Goal: Task Accomplishment & Management: Use online tool/utility

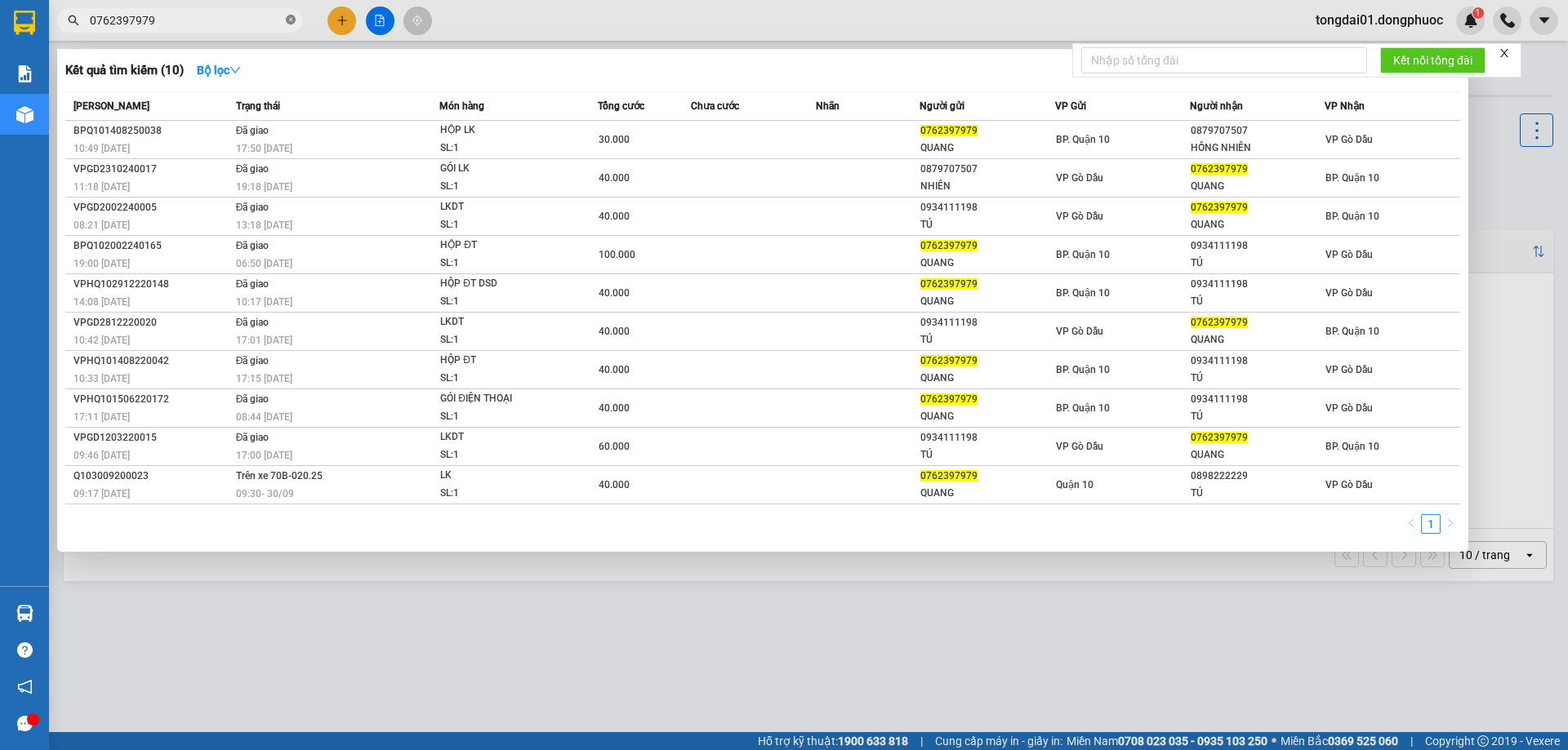
click at [290, 21] on icon "close-circle" at bounding box center [291, 20] width 10 height 10
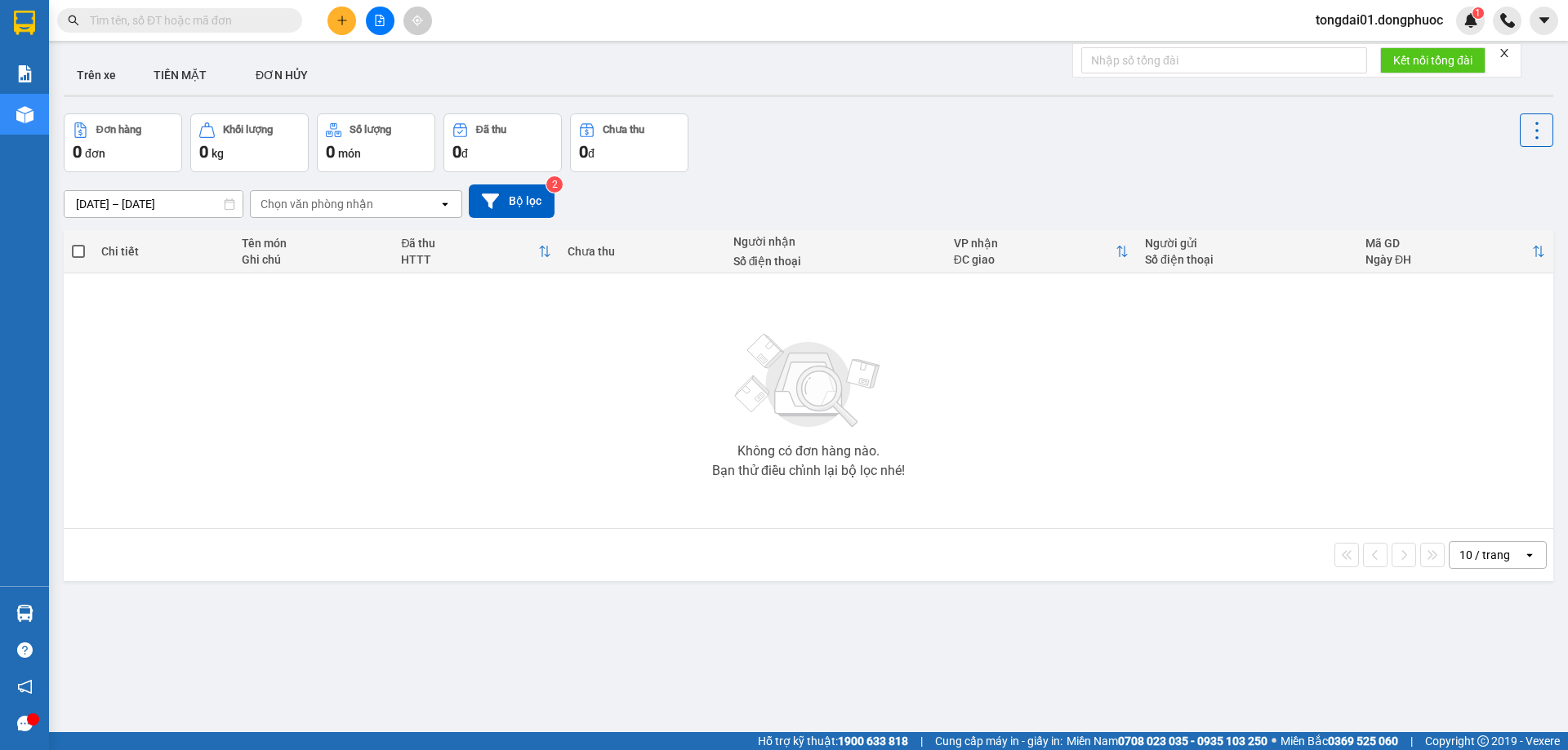
click at [222, 21] on input "text" at bounding box center [186, 21] width 193 height 18
paste input "0335931324"
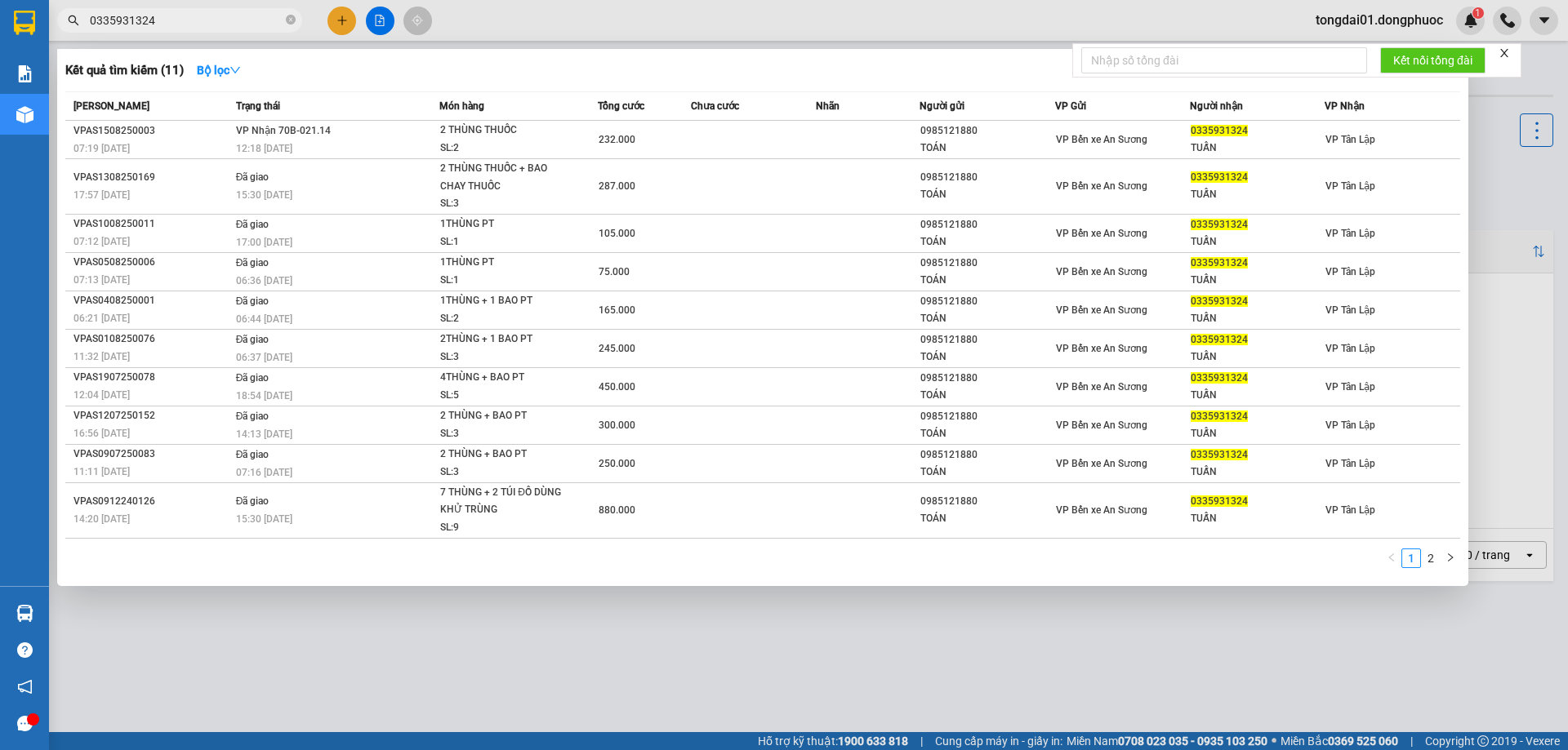
type input "0335931324"
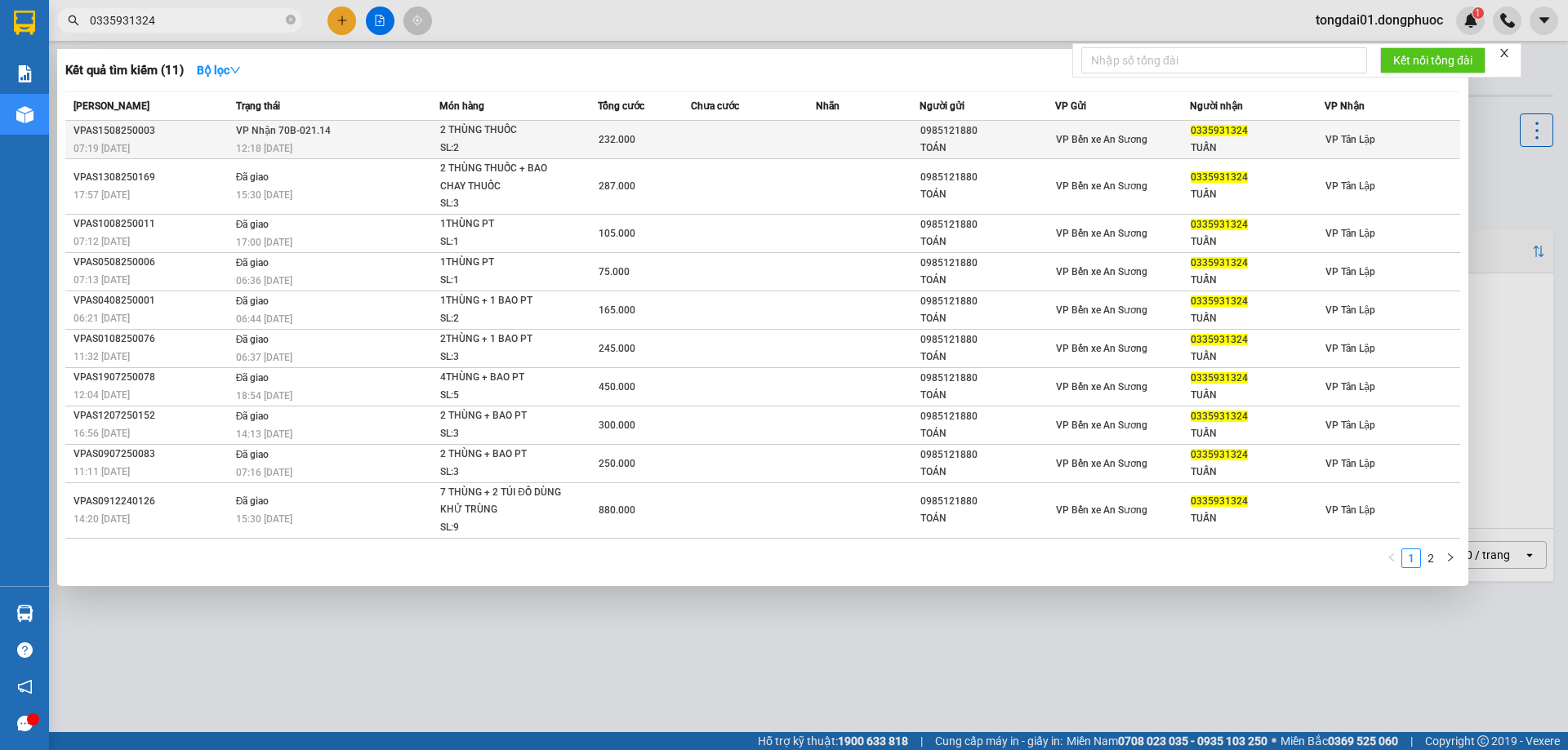
click at [312, 149] on div "12:18 [DATE]" at bounding box center [337, 149] width 204 height 18
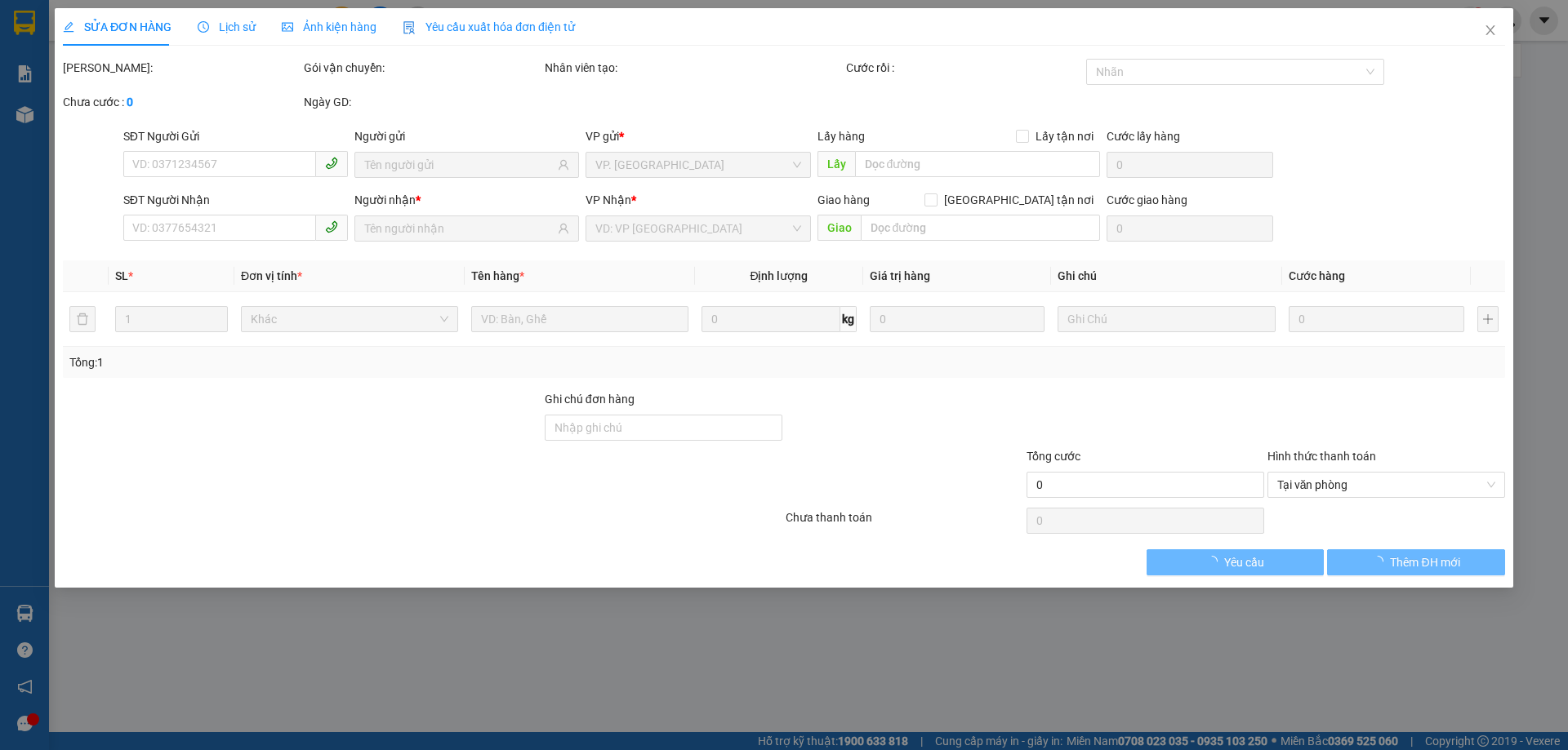
type input "0985121880"
type input "TOÁN"
type input "0335931324"
type input "TUẤN"
type input "232.000"
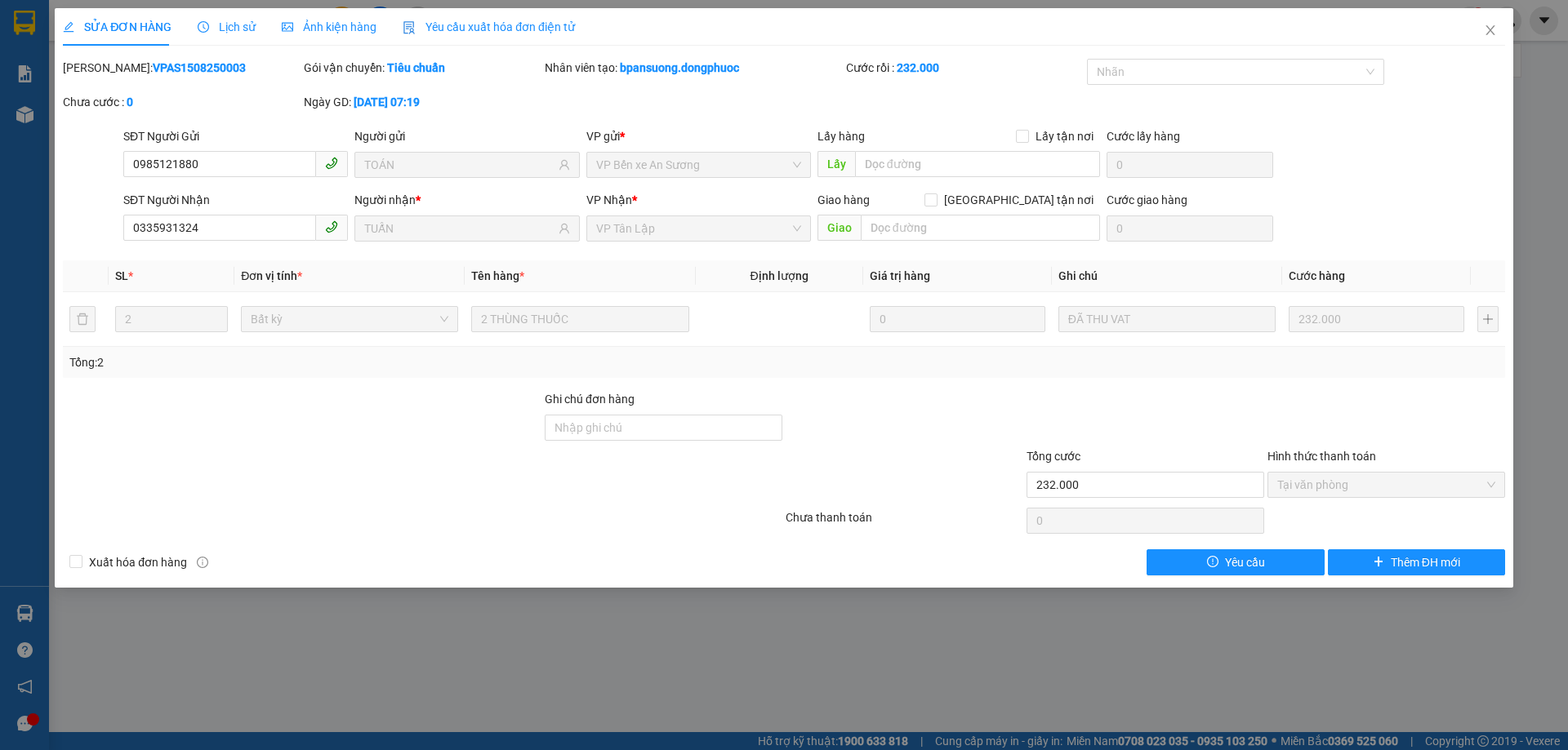
click at [237, 28] on span "Lịch sử" at bounding box center [227, 27] width 58 height 13
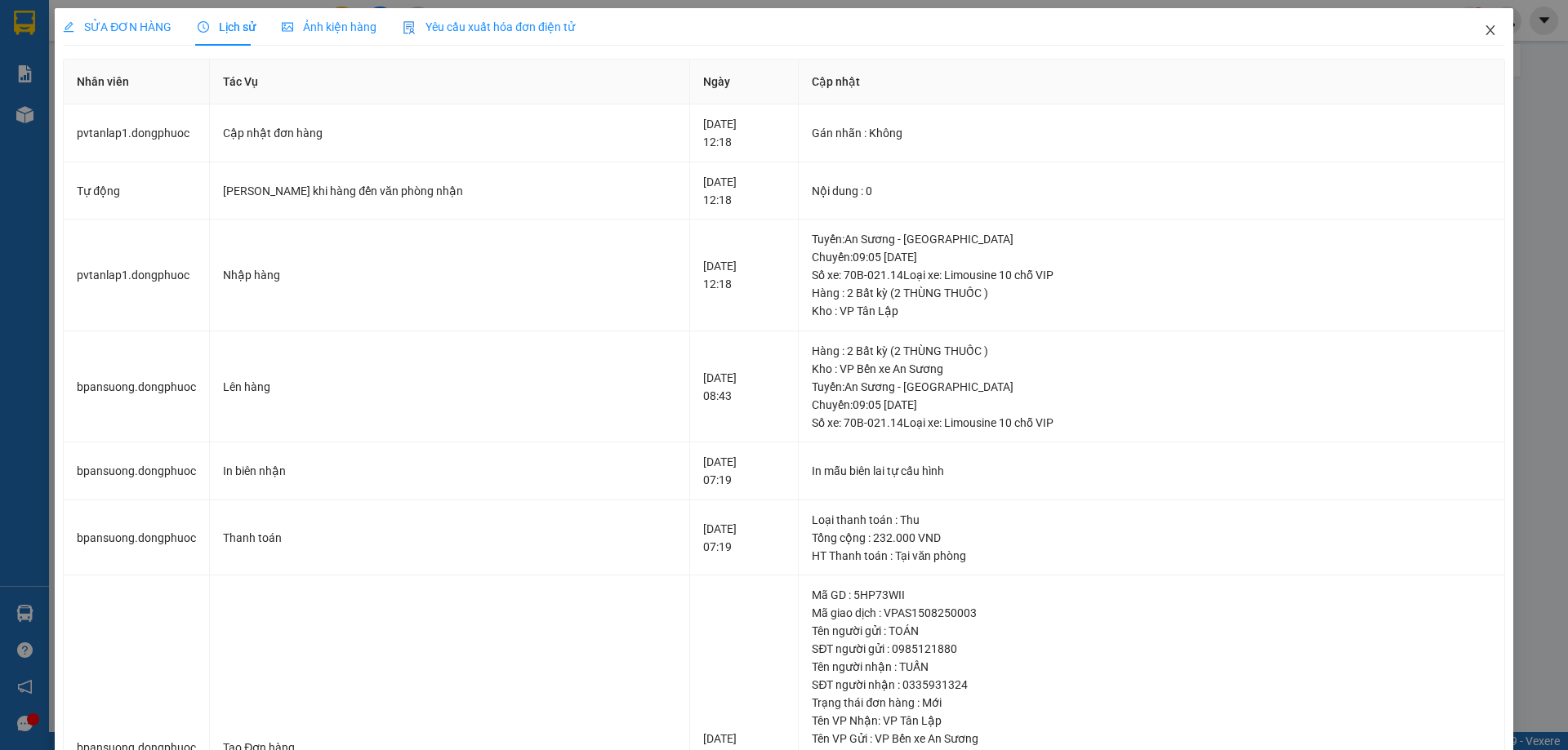
click at [1483, 27] on icon "close" at bounding box center [1490, 30] width 13 height 13
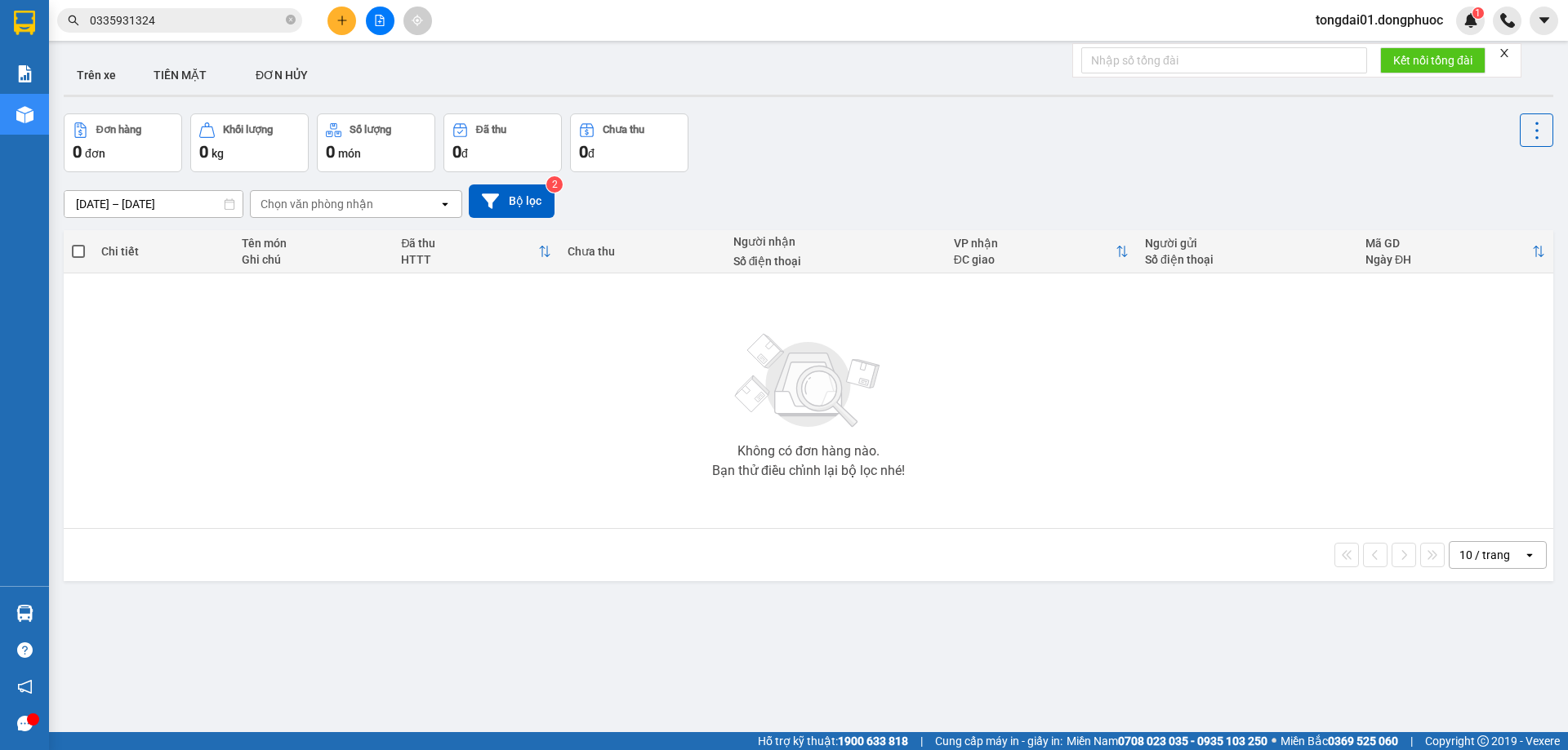
click at [249, 25] on input "0335931324" at bounding box center [186, 21] width 193 height 18
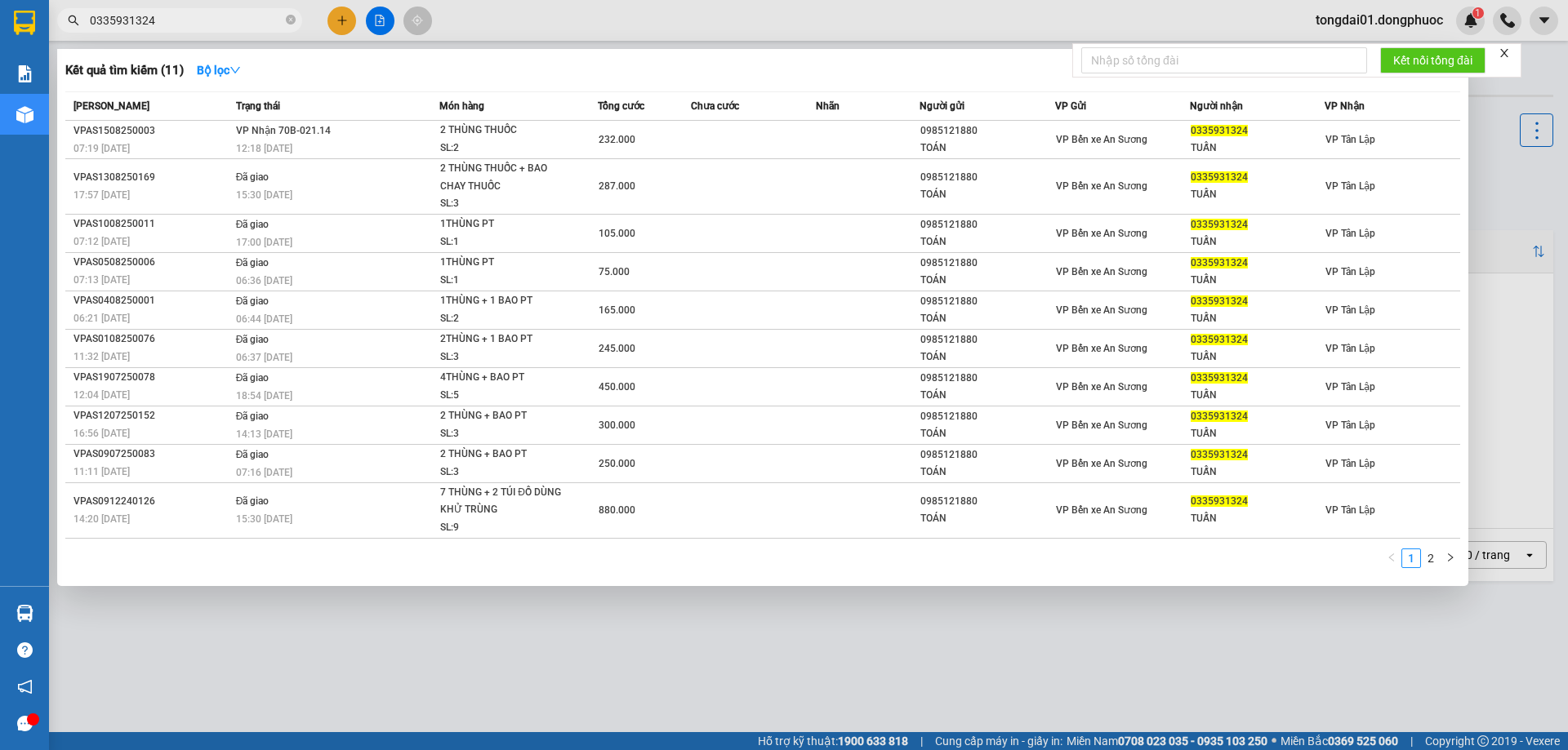
drag, startPoint x: 249, startPoint y: 25, endPoint x: 63, endPoint y: 36, distance: 186.3
click at [63, 35] on div "Kết quả tìm kiếm ( 11 ) Bộ lọc Mã ĐH Trạng thái Món hàng Tổng cước Chưa cước Nh…" at bounding box center [159, 21] width 319 height 29
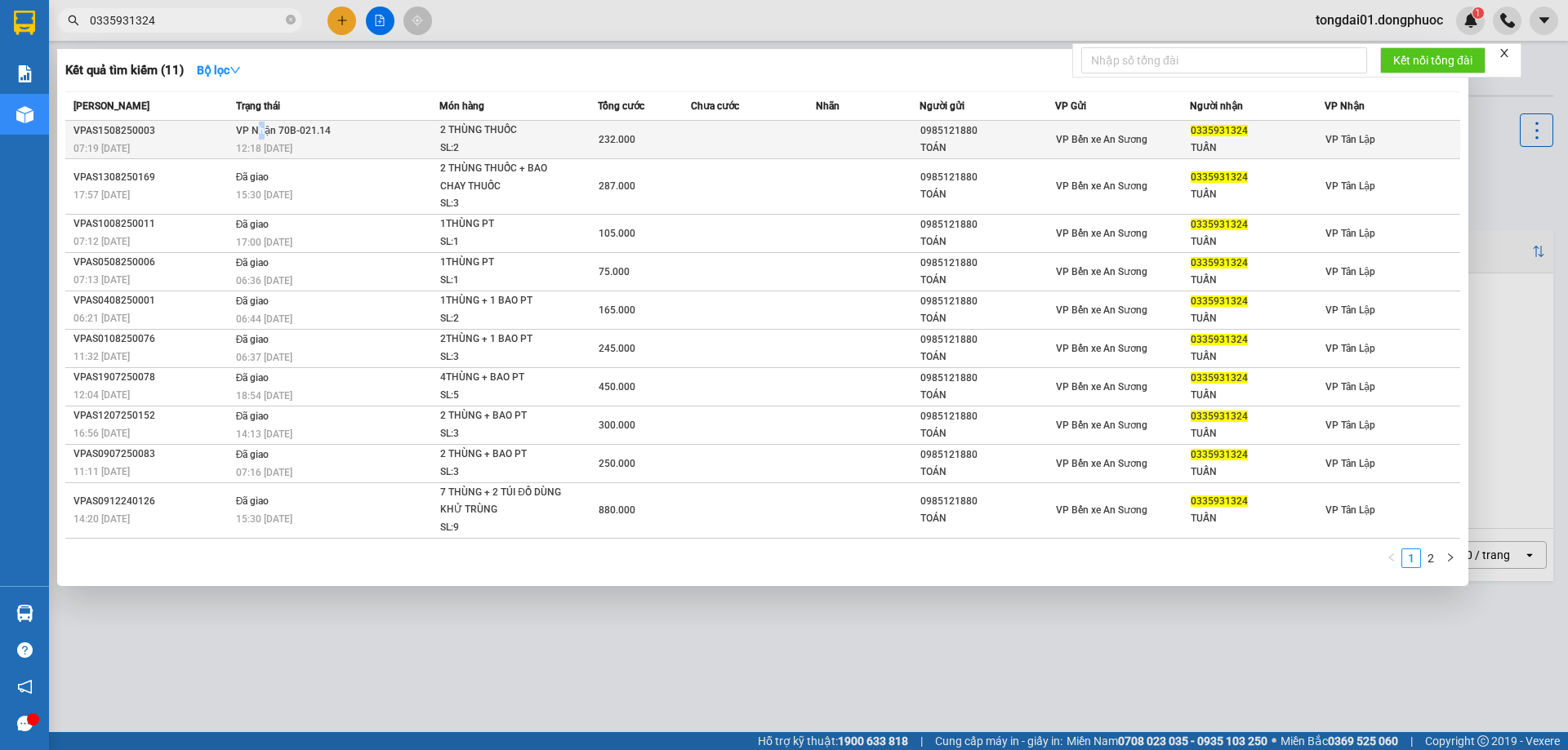
click at [259, 135] on span "VP Nhận 70B-021.14" at bounding box center [282, 130] width 94 height 11
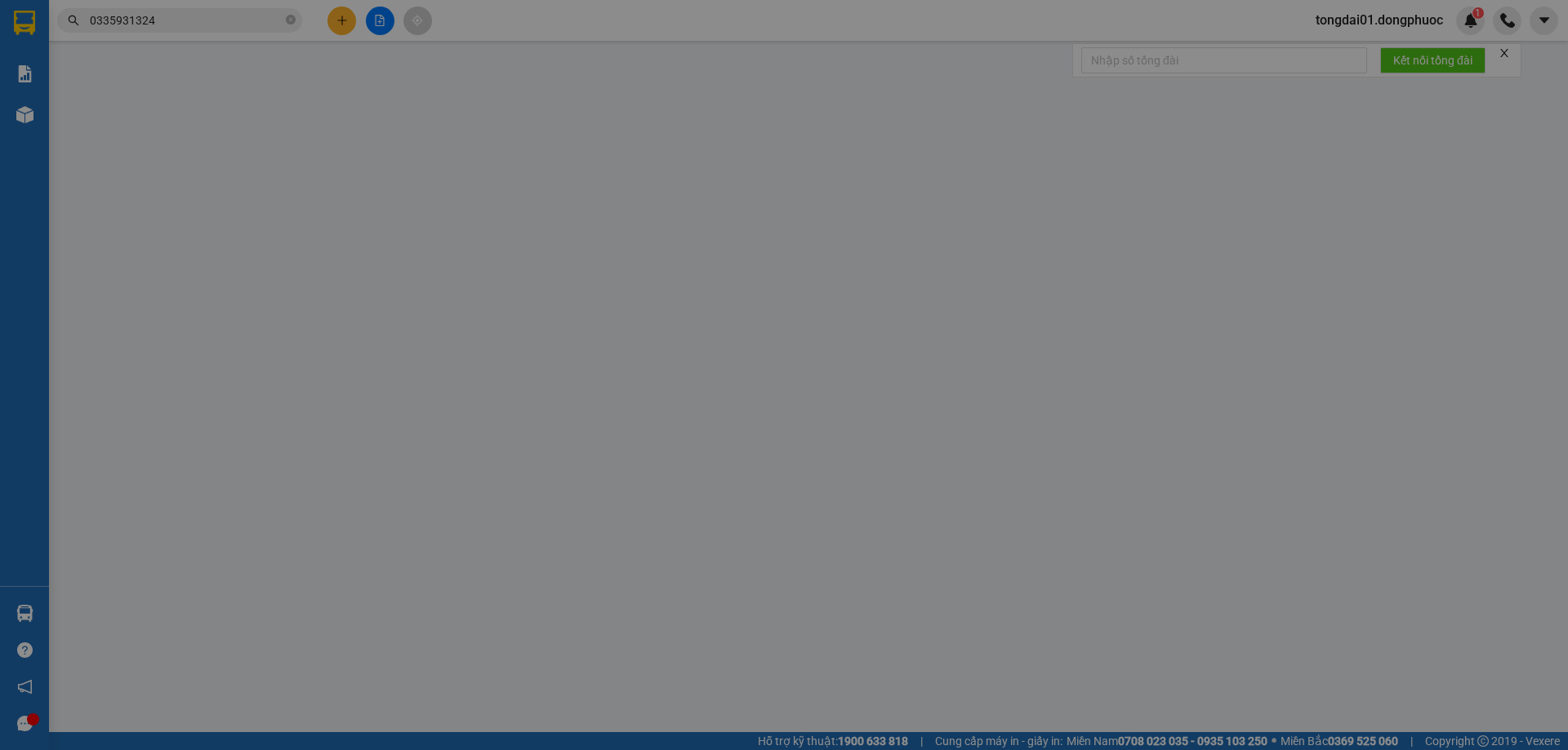
type input "0985121880"
type input "TOÁN"
type input "0335931324"
type input "TUẤN"
type input "232.000"
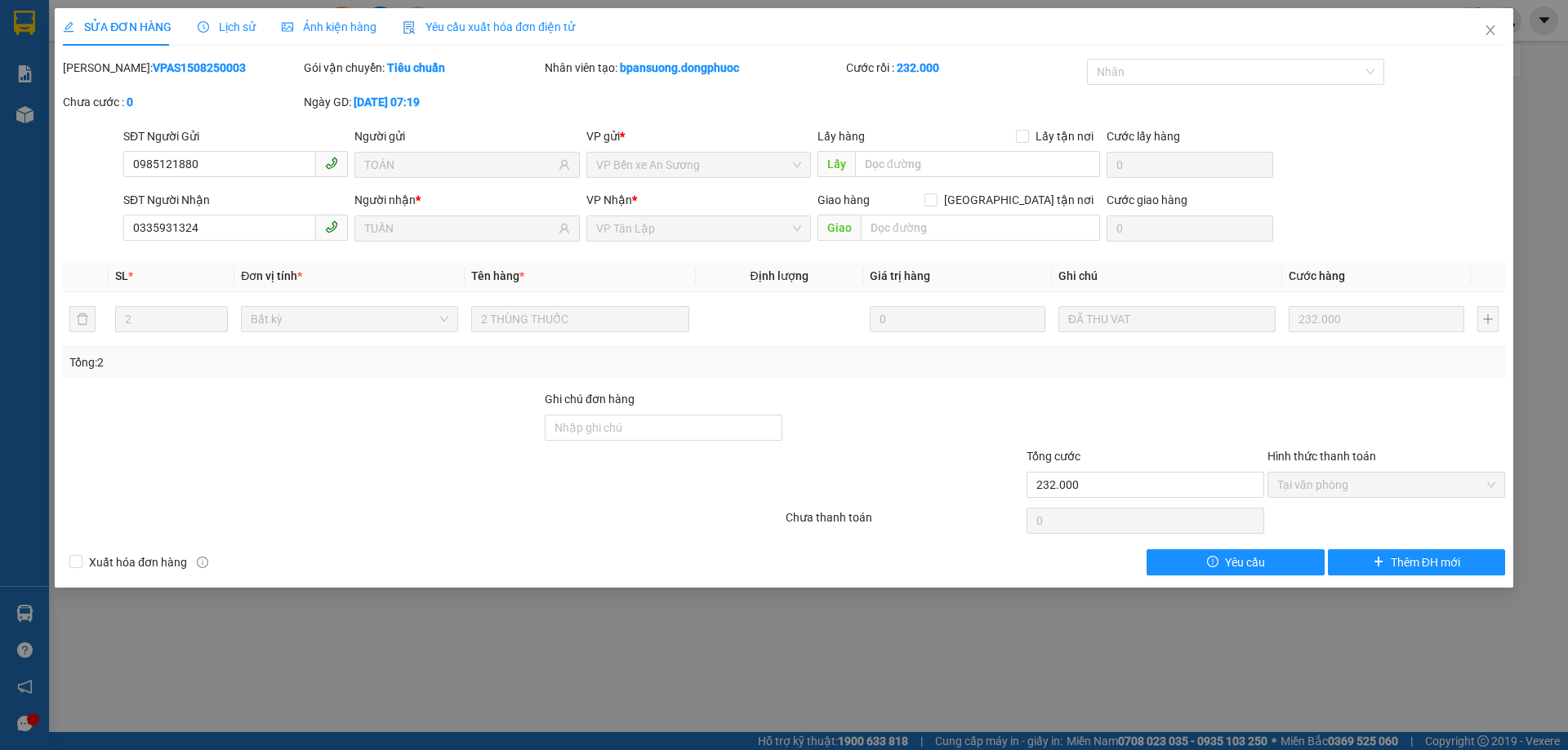
click at [221, 29] on span "Lịch sử" at bounding box center [227, 27] width 58 height 13
